Goal: Information Seeking & Learning: Check status

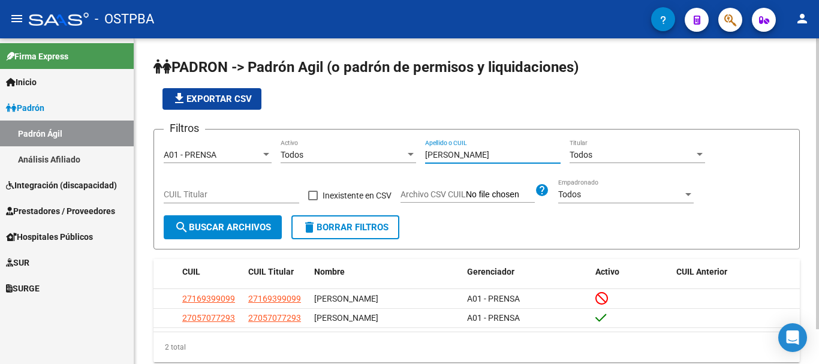
click at [471, 150] on input "[PERSON_NAME]" at bounding box center [492, 155] width 135 height 10
type input "c"
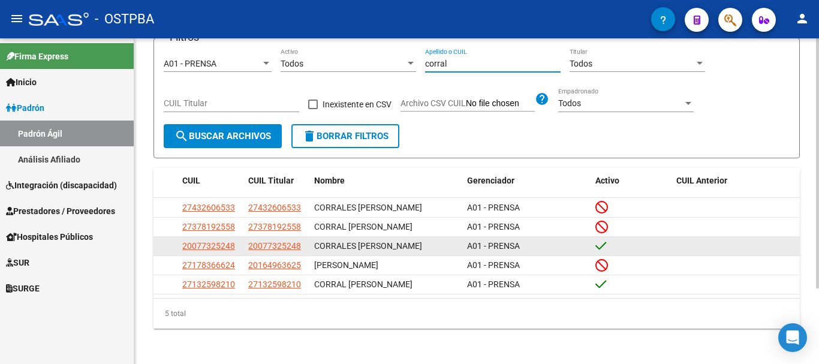
scroll to position [98, 0]
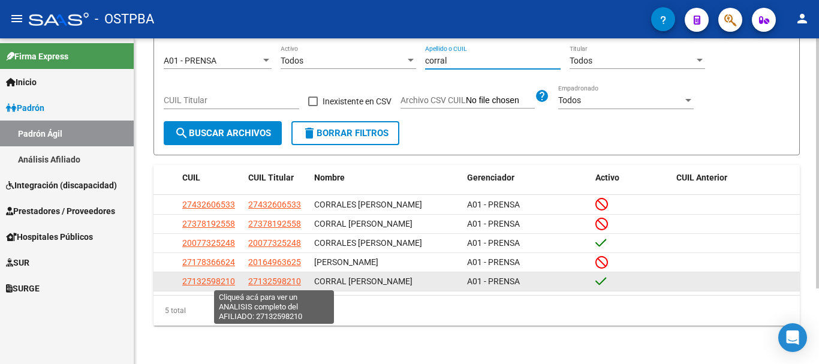
type input "corral"
click at [267, 279] on span "27132598210" at bounding box center [274, 281] width 53 height 10
type textarea "27132598210"
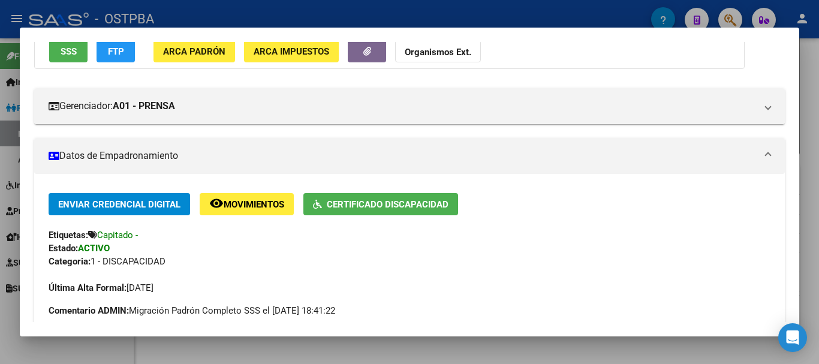
scroll to position [120, 0]
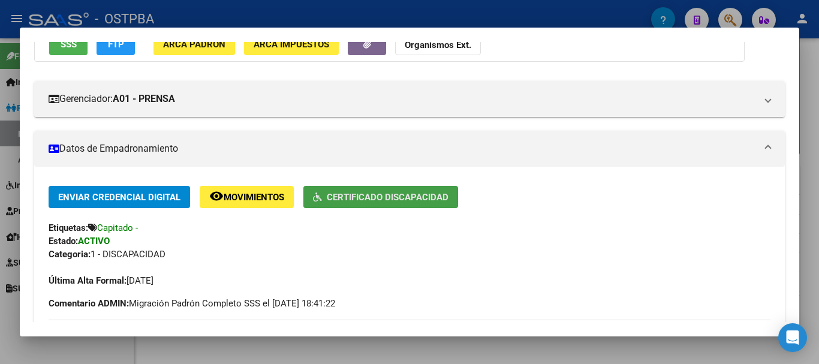
click at [378, 197] on span "Certificado Discapacidad" at bounding box center [388, 197] width 122 height 11
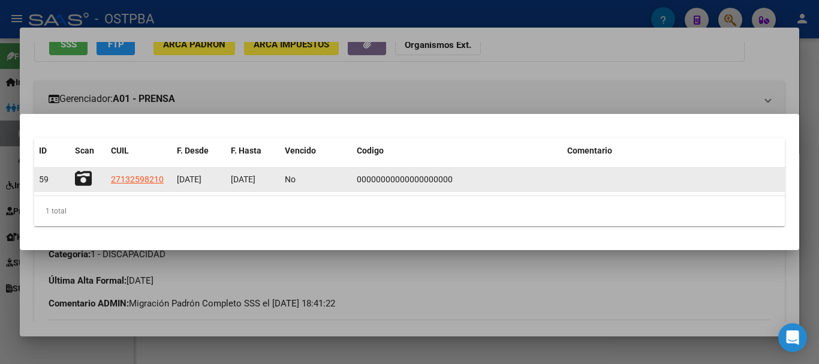
click at [85, 173] on icon at bounding box center [83, 178] width 17 height 17
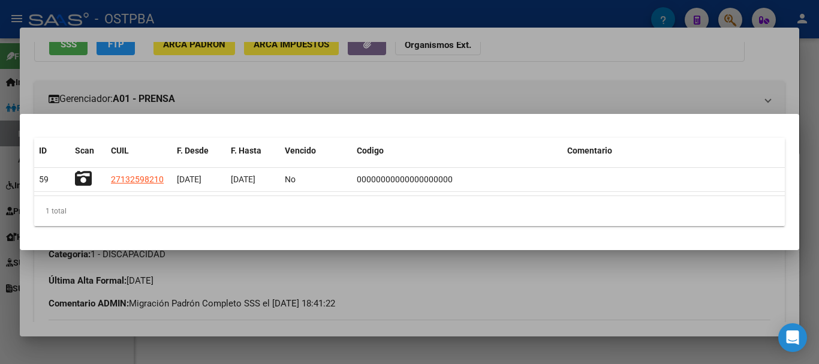
click at [448, 233] on mat-dialog-content "ID Scan CUIL F. Desde F. Hasta Vencido Codigo Comentario 59 27132598210 [DATE] …" at bounding box center [409, 181] width 779 height 107
click at [439, 281] on div at bounding box center [409, 182] width 819 height 364
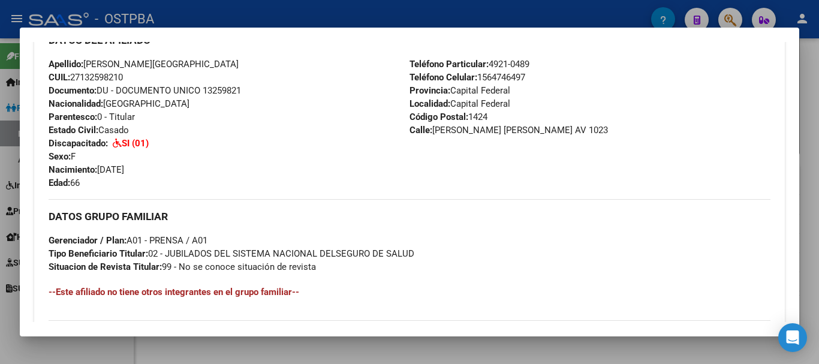
scroll to position [420, 0]
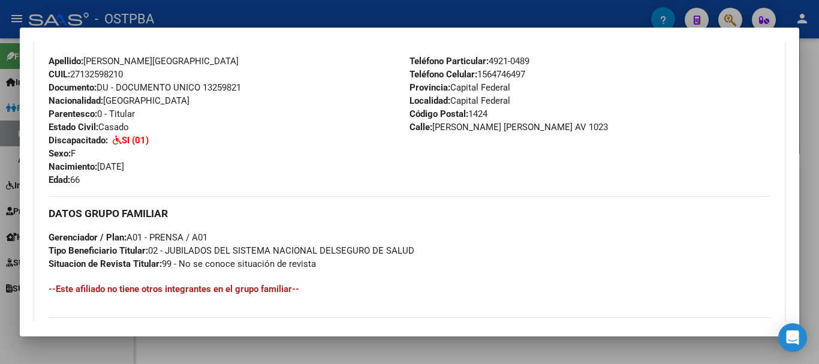
click at [496, 353] on div at bounding box center [409, 182] width 819 height 364
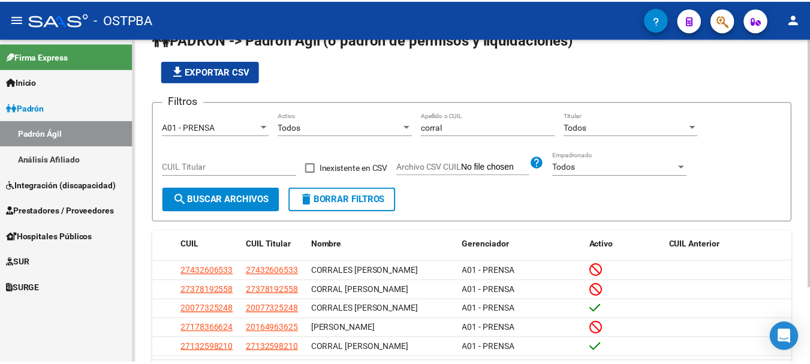
scroll to position [0, 0]
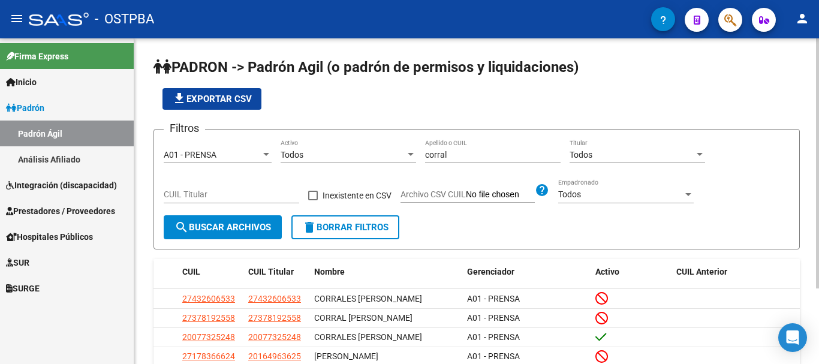
click at [453, 160] on div "[PERSON_NAME] Apellido o CUIL" at bounding box center [492, 151] width 135 height 24
type input "c"
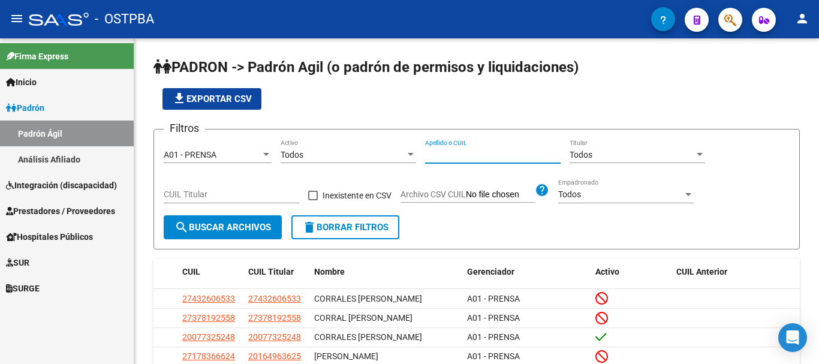
click at [799, 13] on mat-icon "person" at bounding box center [802, 18] width 14 height 14
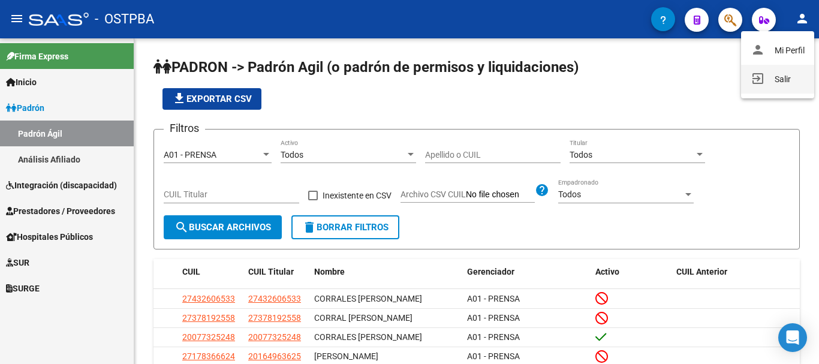
click at [787, 80] on button "exit_to_app Salir" at bounding box center [777, 79] width 73 height 29
